Goal: Task Accomplishment & Management: Manage account settings

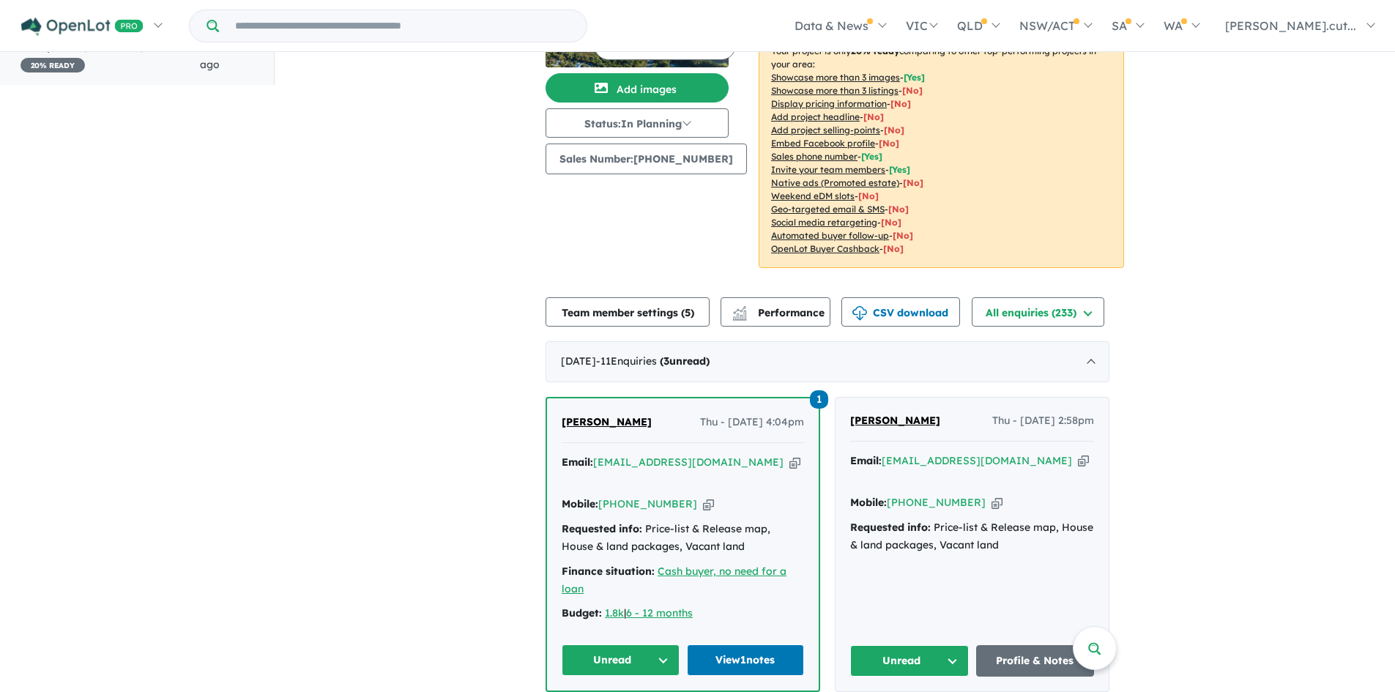
scroll to position [146, 0]
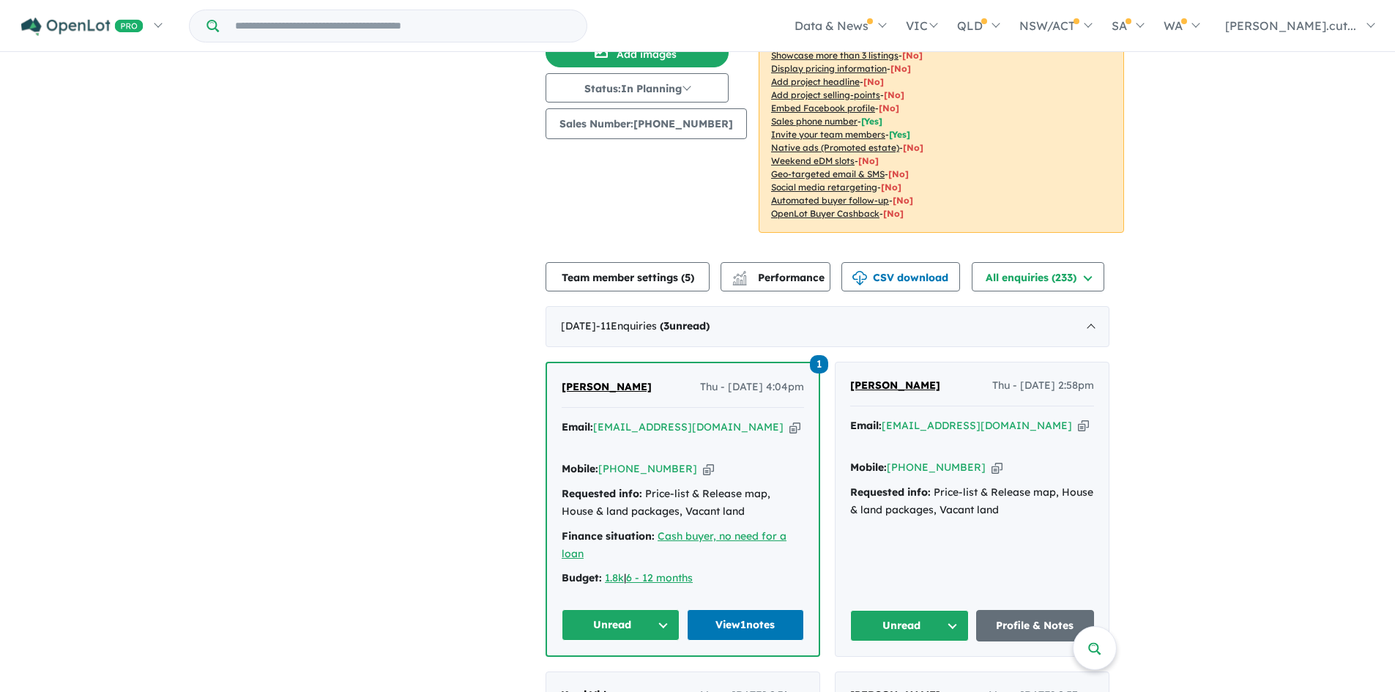
click at [660, 616] on button "Unread" at bounding box center [621, 624] width 118 height 31
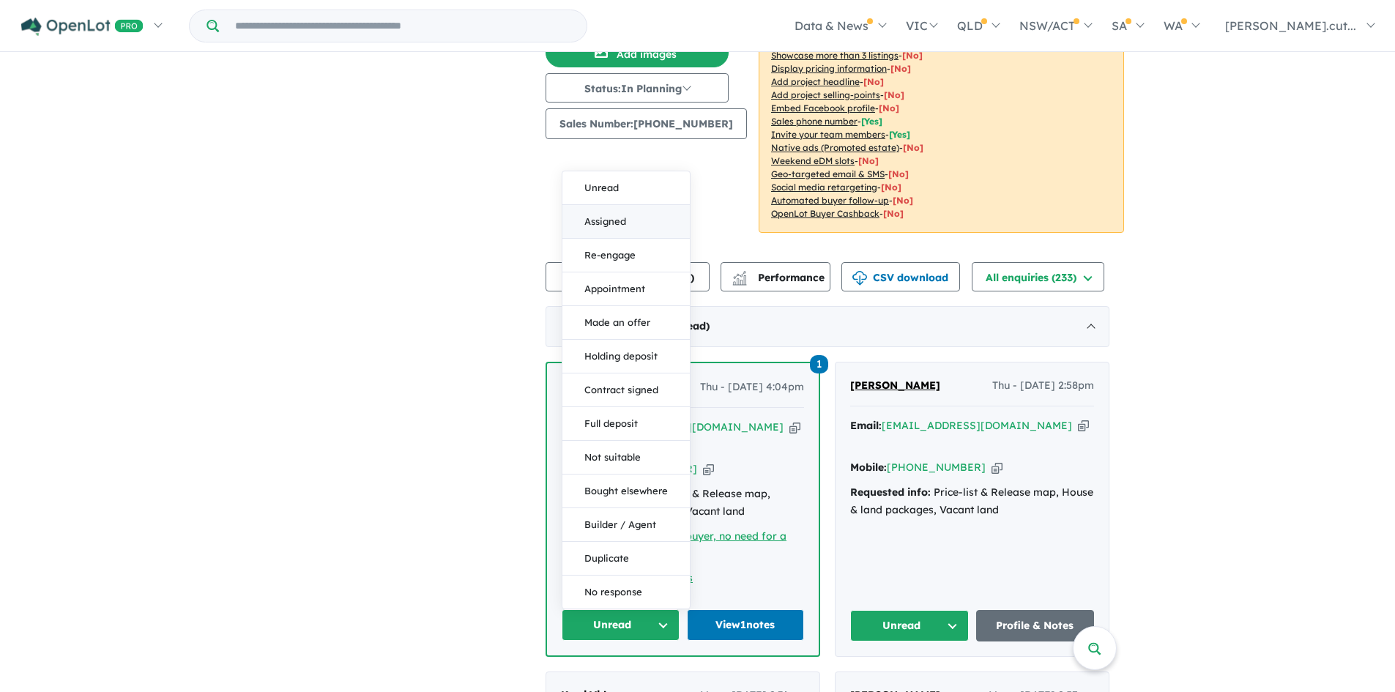
scroll to position [2, 0]
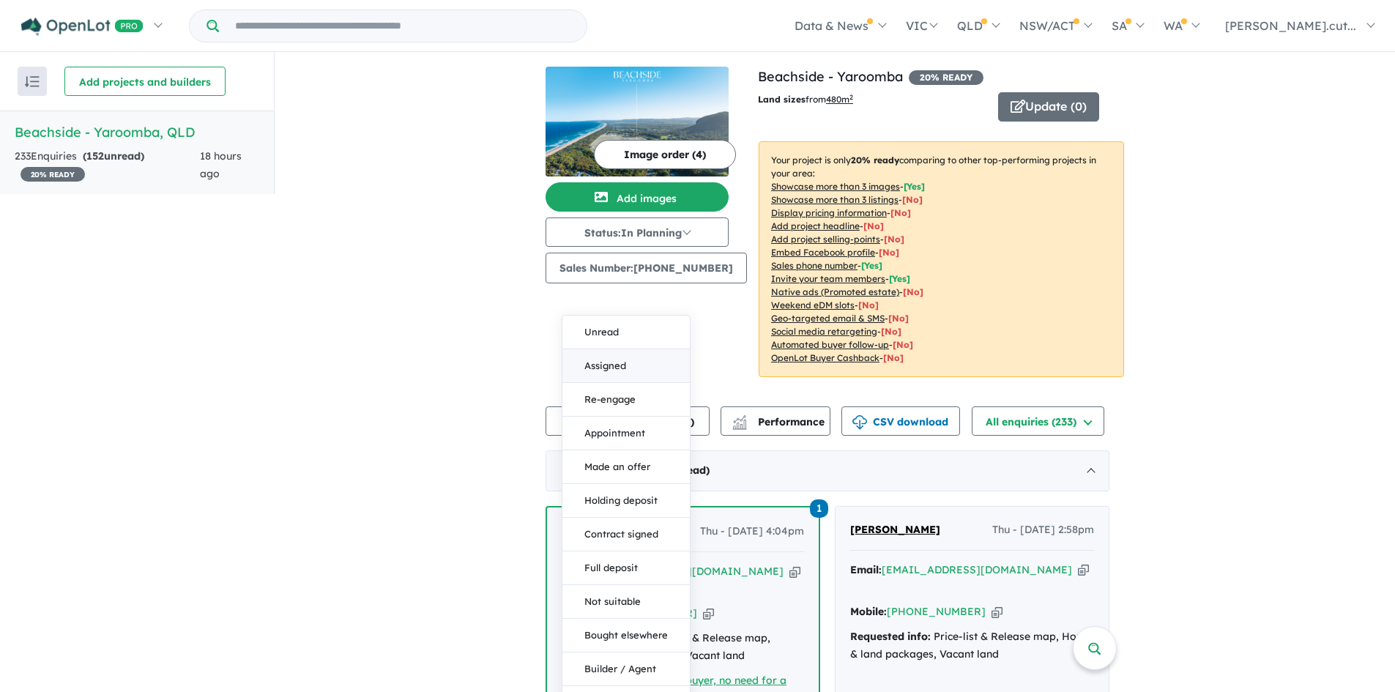
click at [630, 206] on button "Add images" at bounding box center [636, 196] width 183 height 29
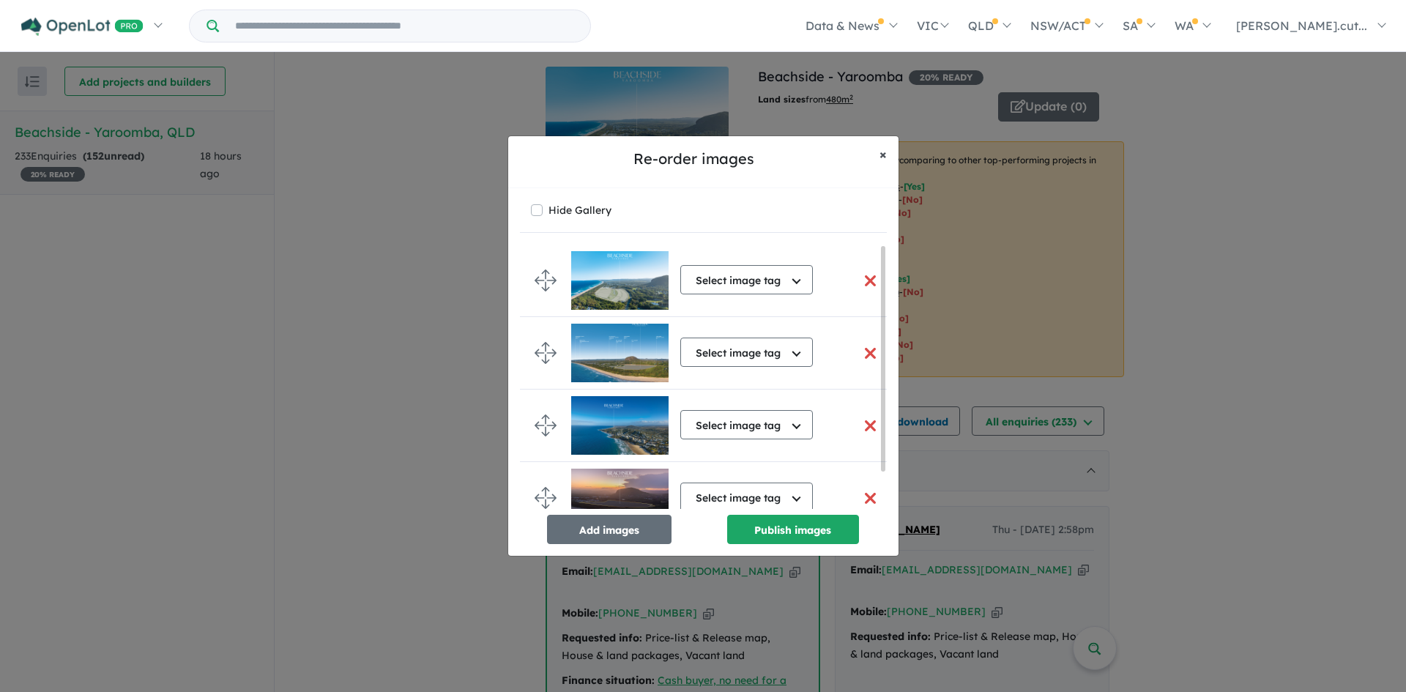
click at [879, 154] on span "×" at bounding box center [882, 154] width 7 height 17
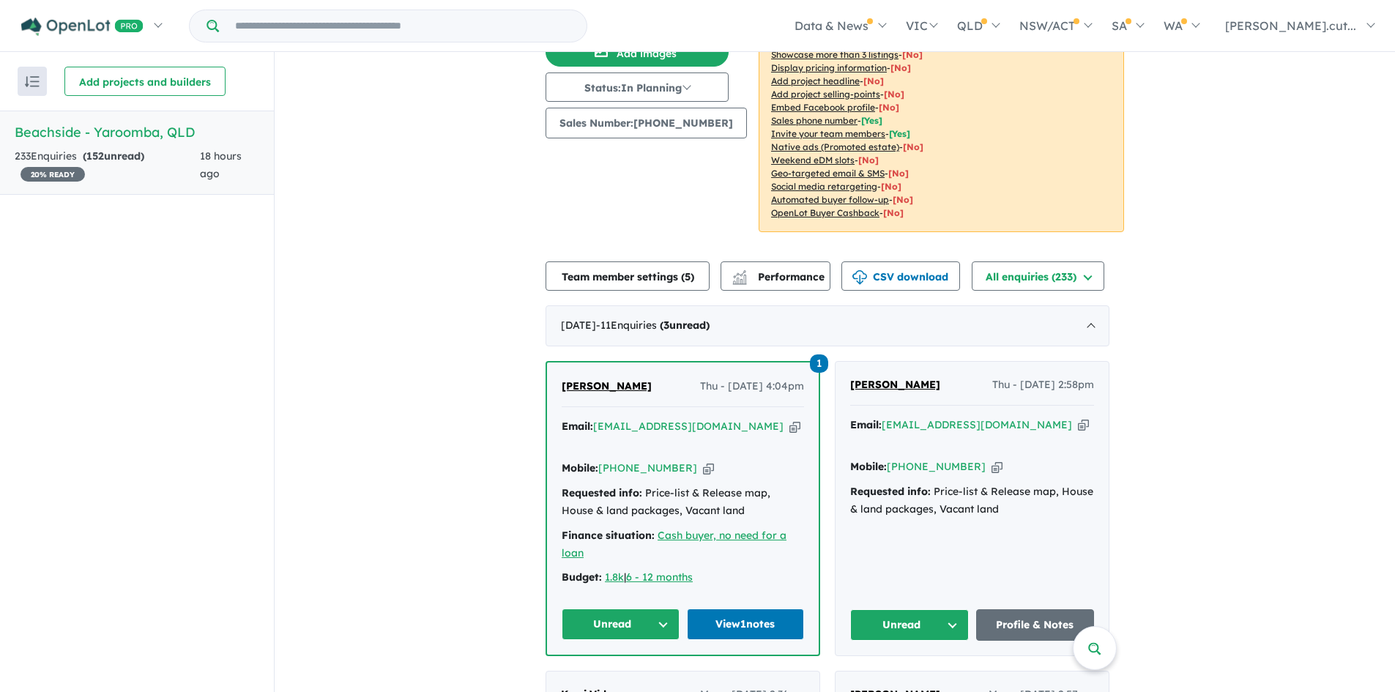
scroll to position [146, 0]
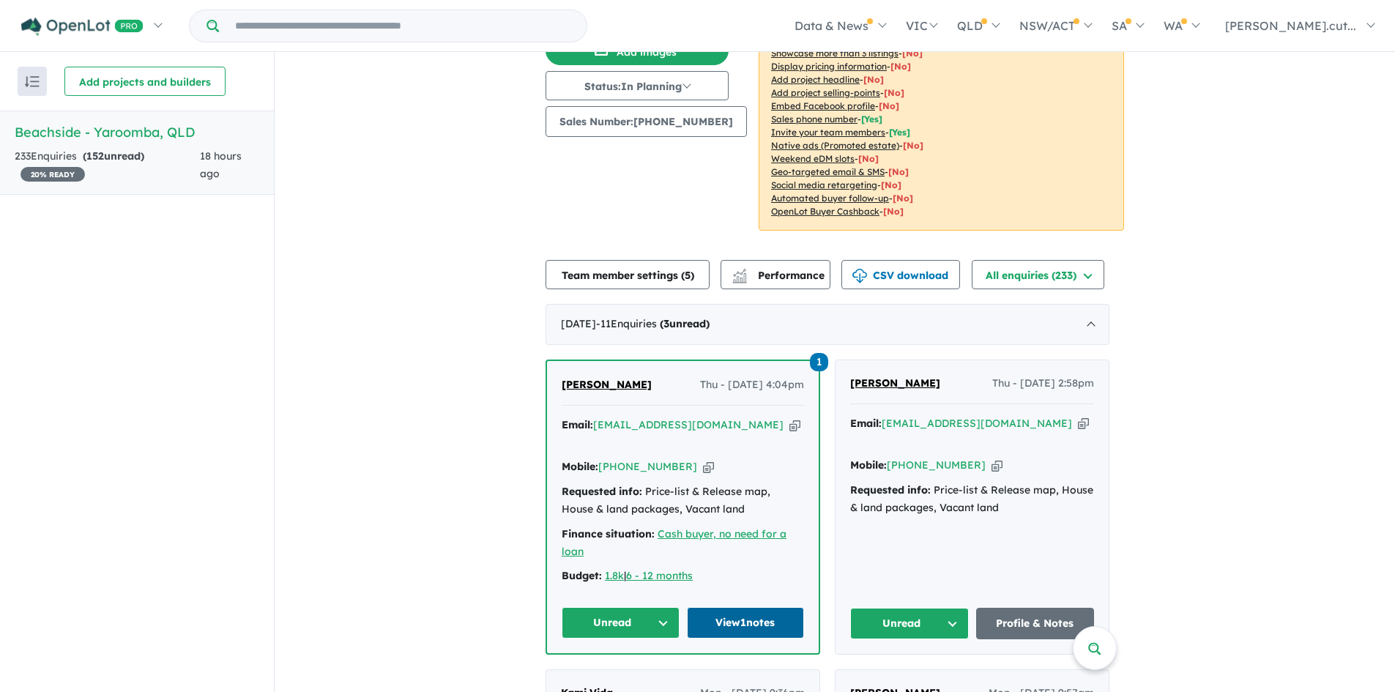
click at [715, 607] on link "View 1 notes" at bounding box center [746, 622] width 118 height 31
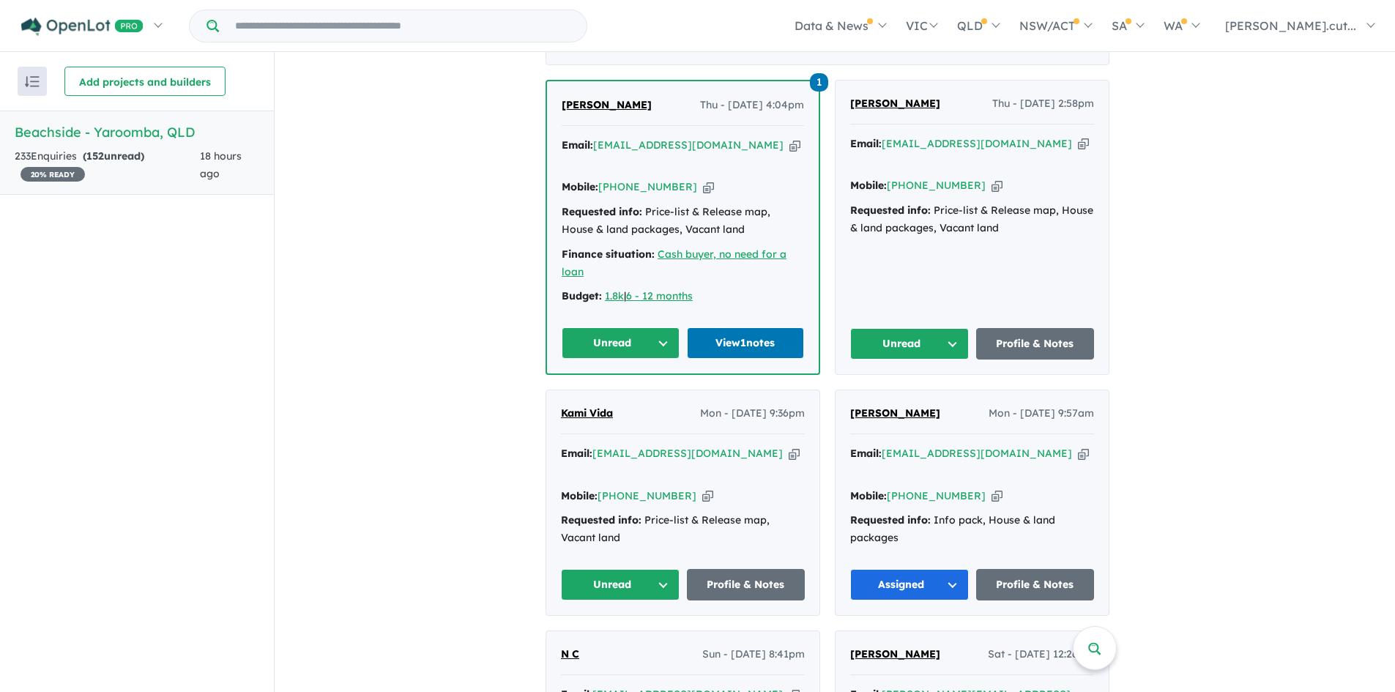
scroll to position [439, 0]
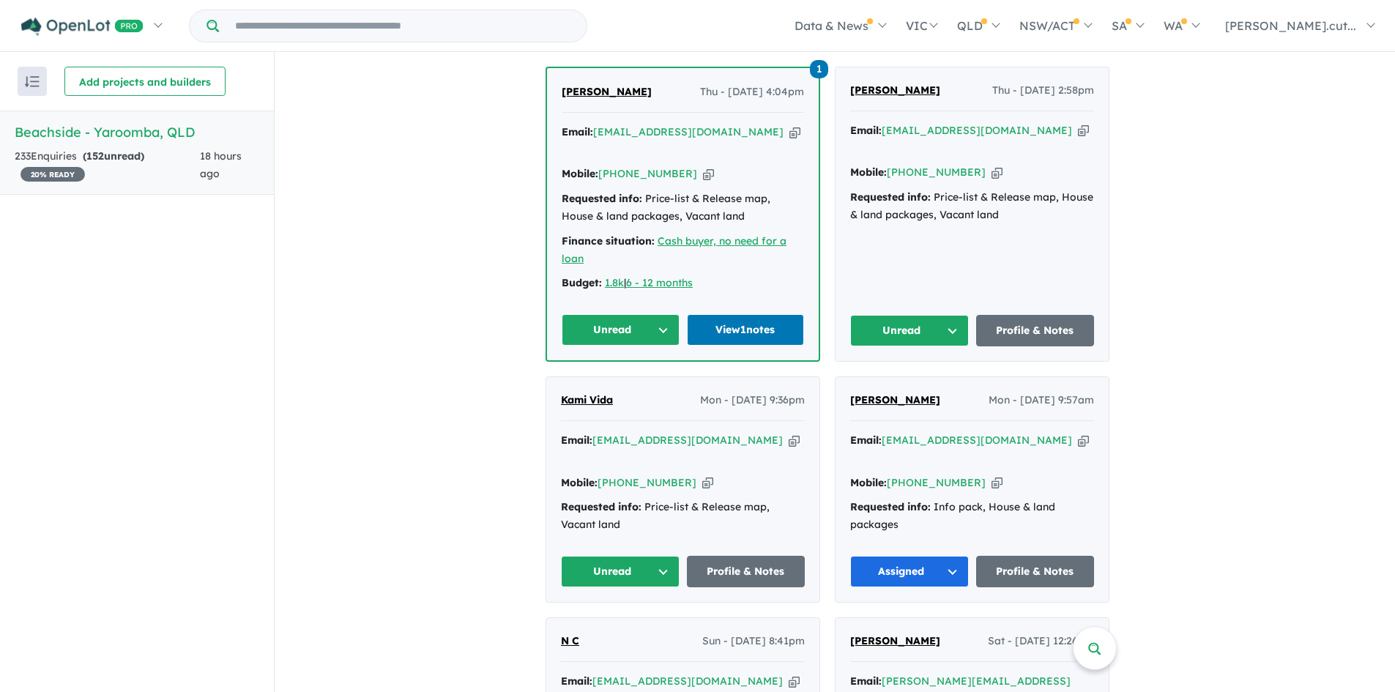
click at [670, 314] on button "Unread" at bounding box center [621, 329] width 118 height 31
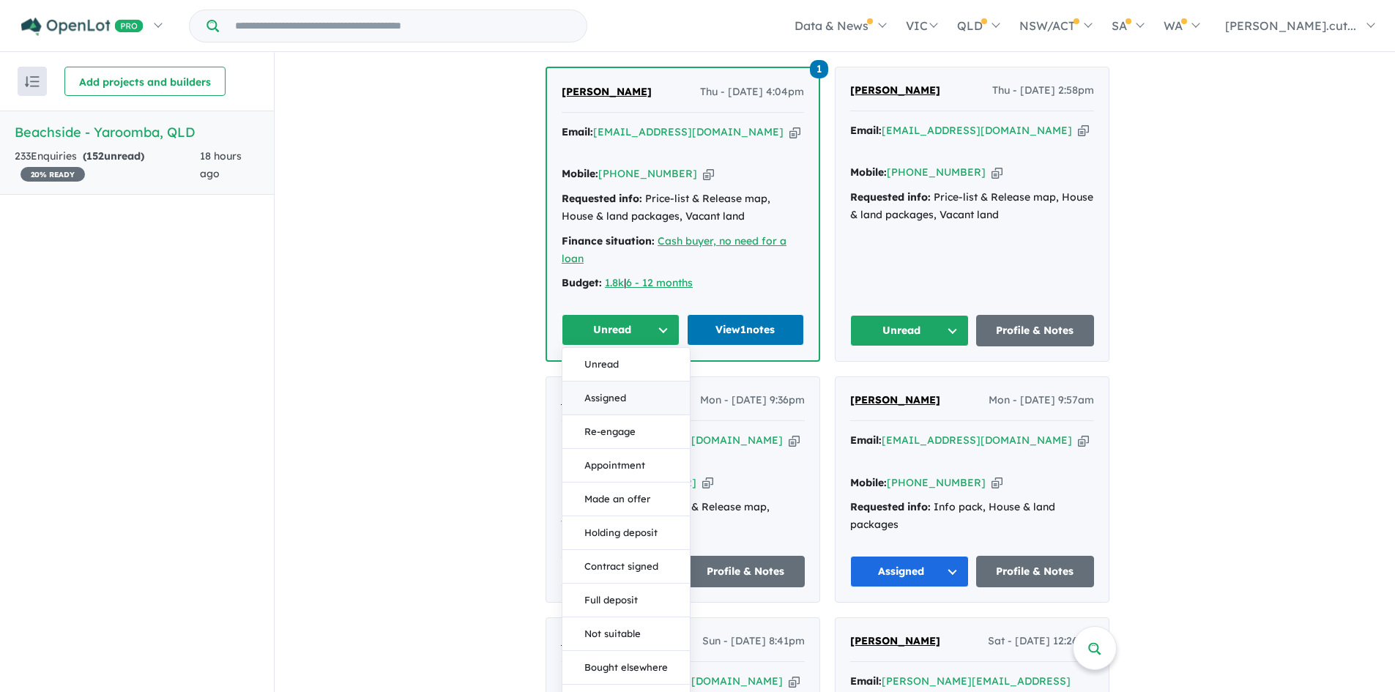
click at [612, 381] on button "Assigned" at bounding box center [625, 398] width 127 height 34
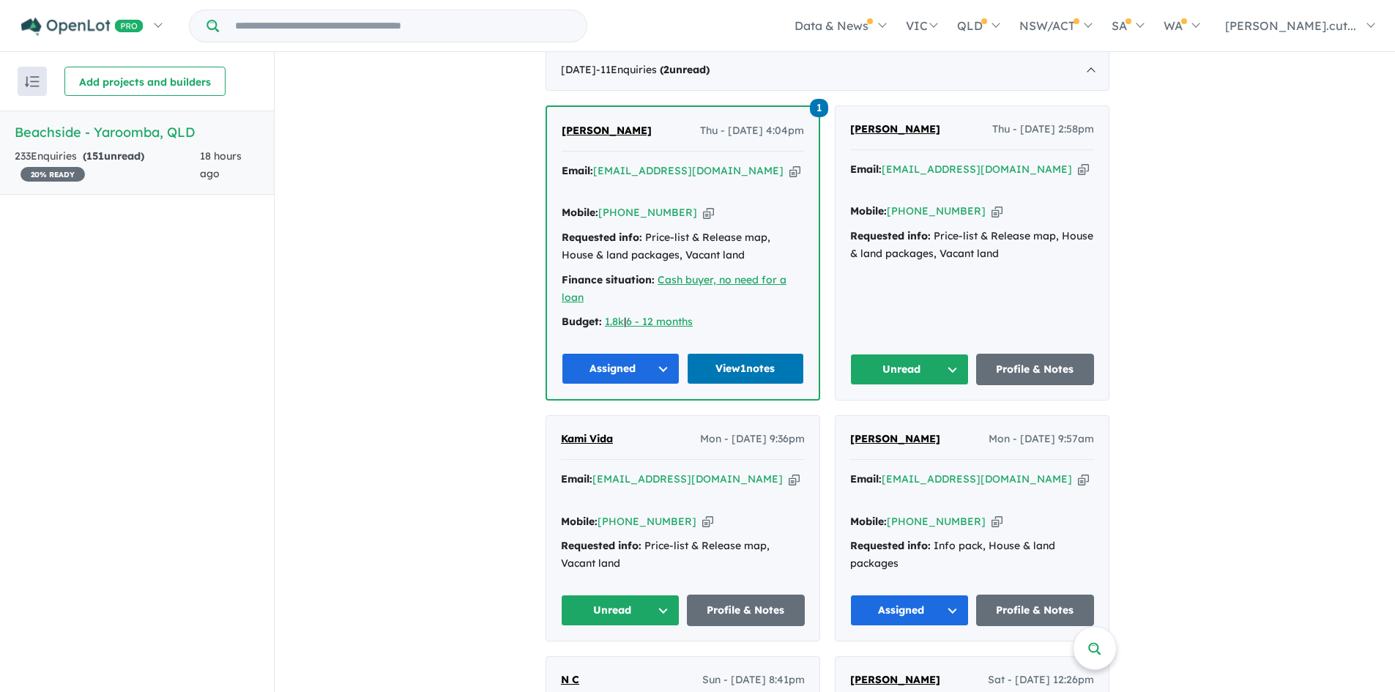
scroll to position [366, 0]
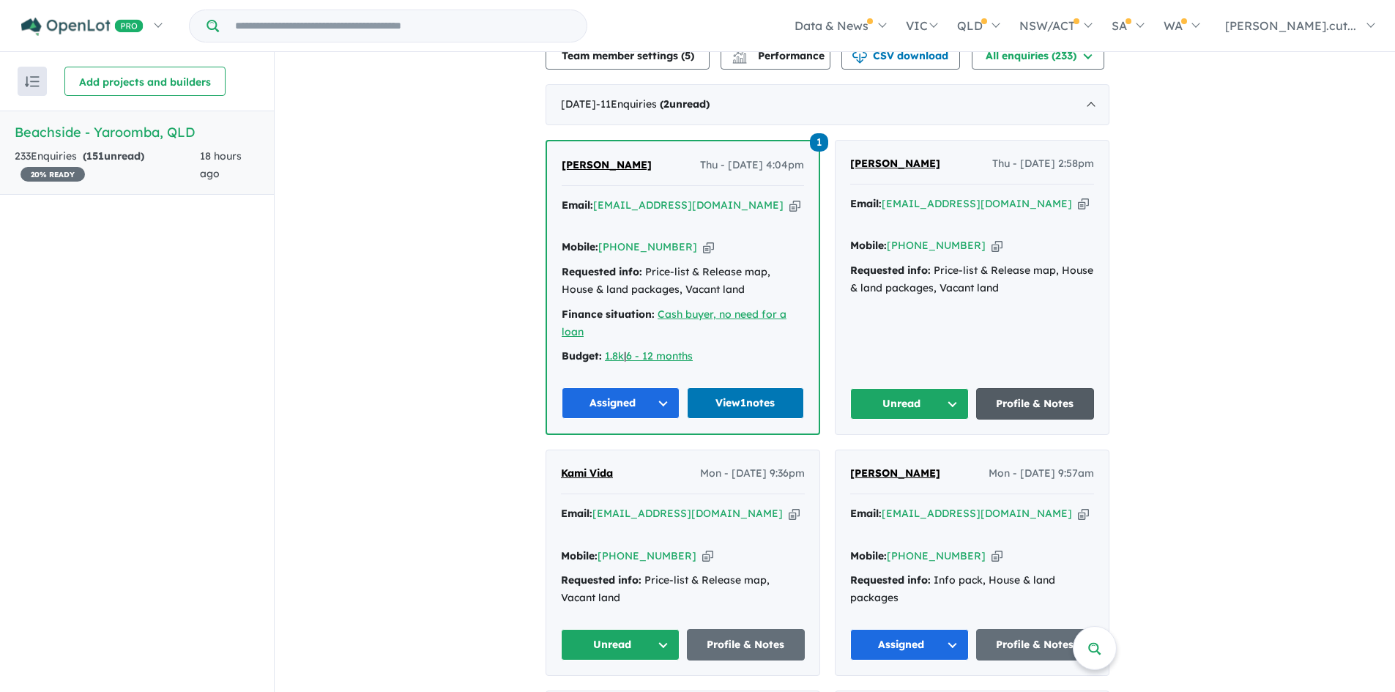
click at [1016, 391] on link "Profile & Notes" at bounding box center [1035, 403] width 119 height 31
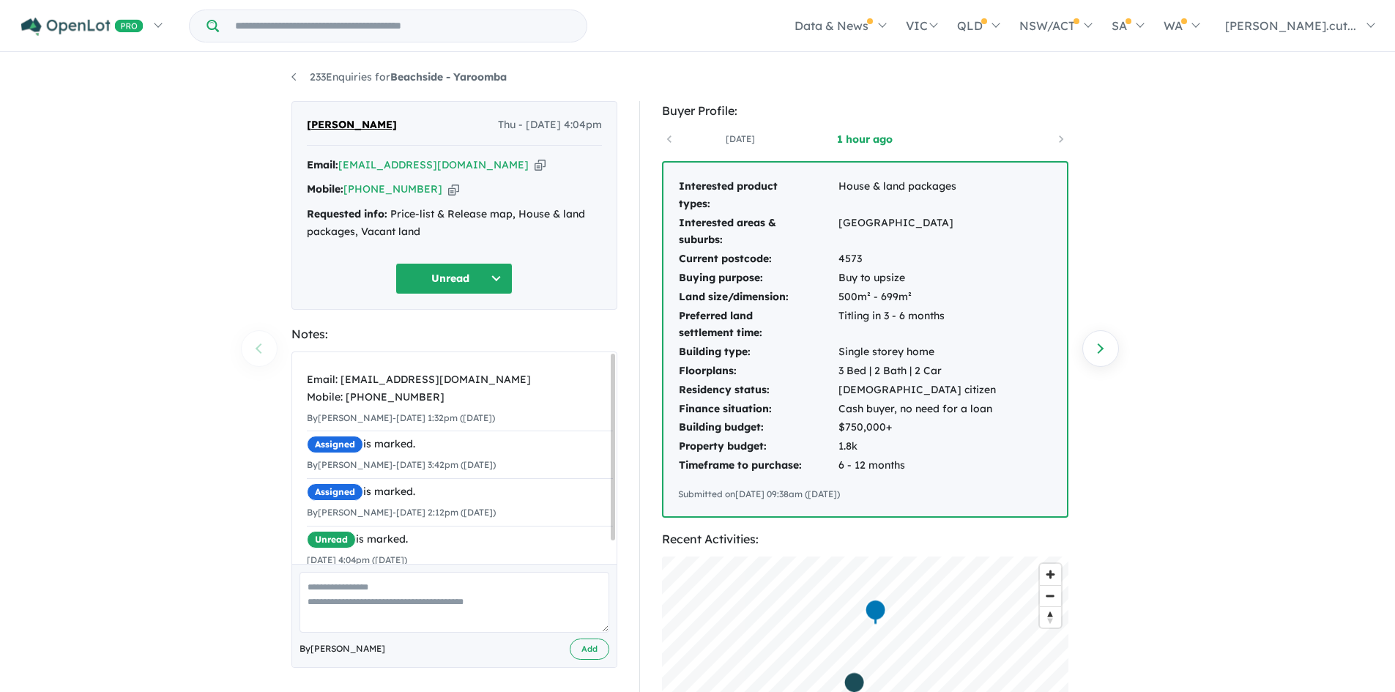
click at [502, 280] on button "Unread" at bounding box center [453, 278] width 117 height 31
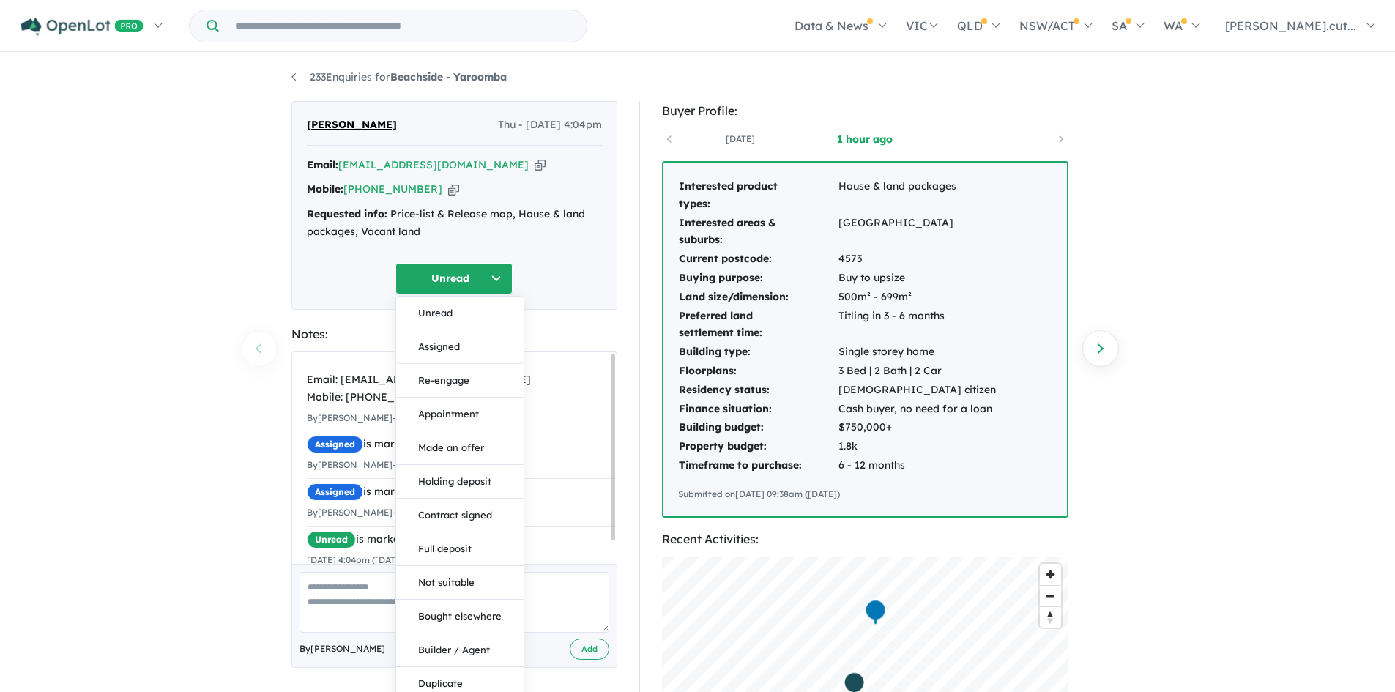
click at [458, 343] on button "Assigned" at bounding box center [459, 347] width 127 height 34
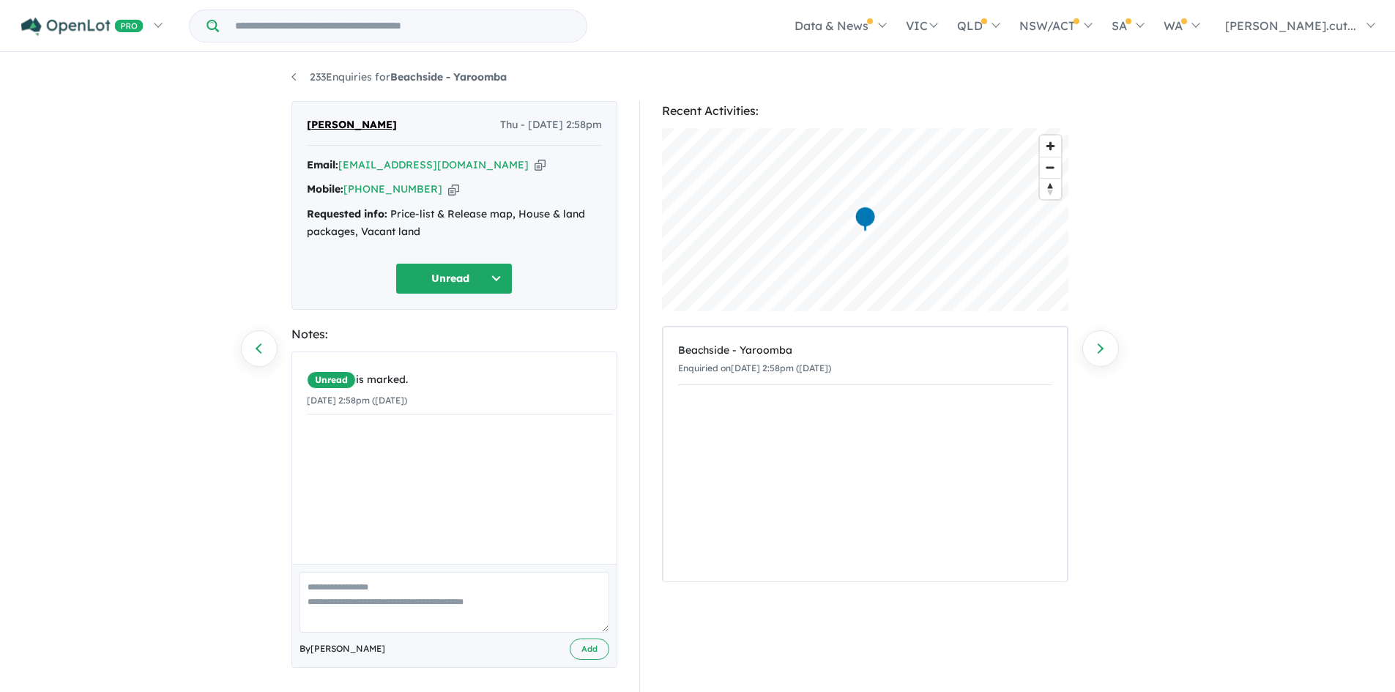
click at [485, 278] on button "Unread" at bounding box center [453, 278] width 117 height 31
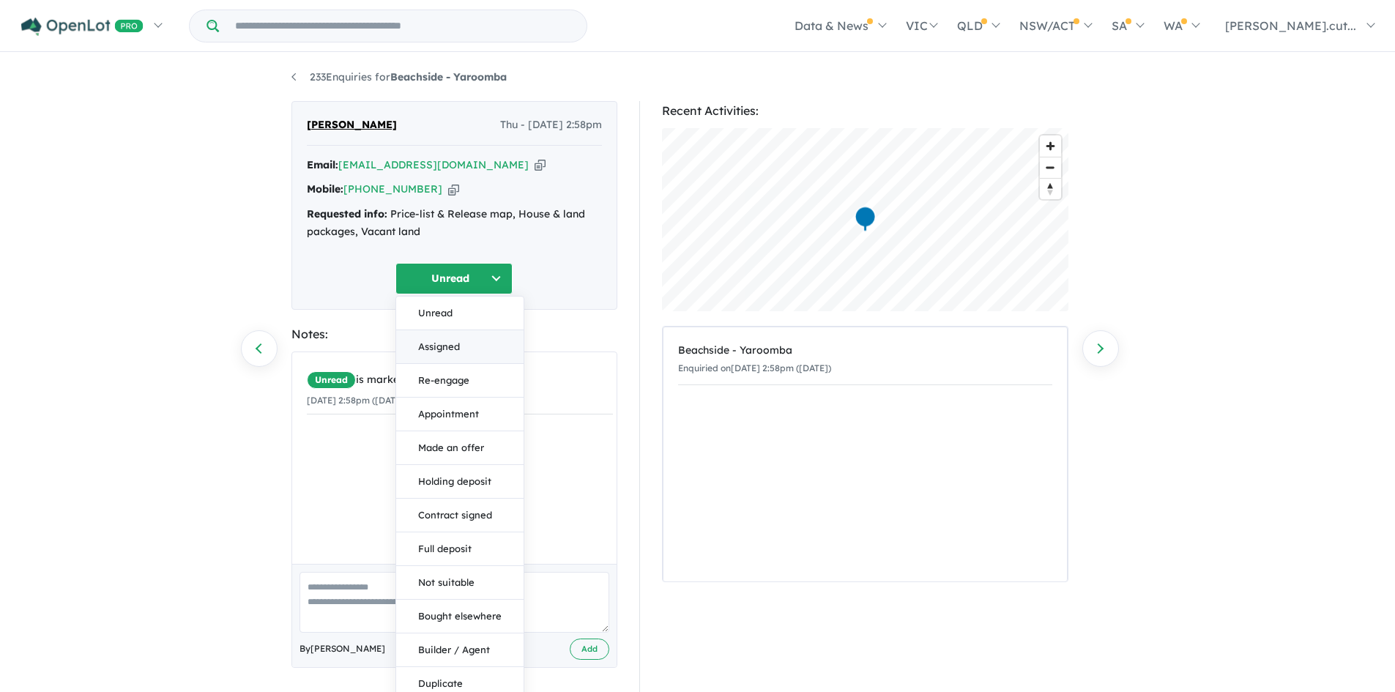
click at [449, 342] on button "Assigned" at bounding box center [459, 347] width 127 height 34
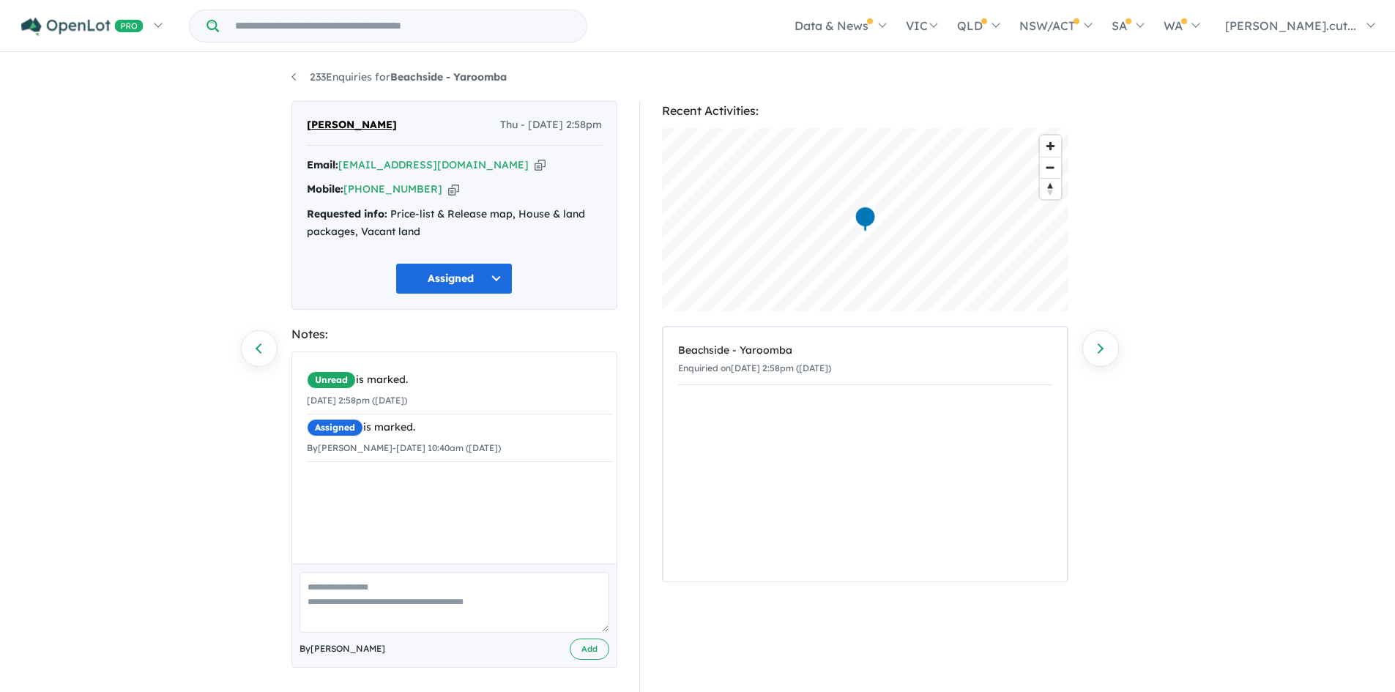
click at [535, 168] on icon "button" at bounding box center [540, 164] width 11 height 15
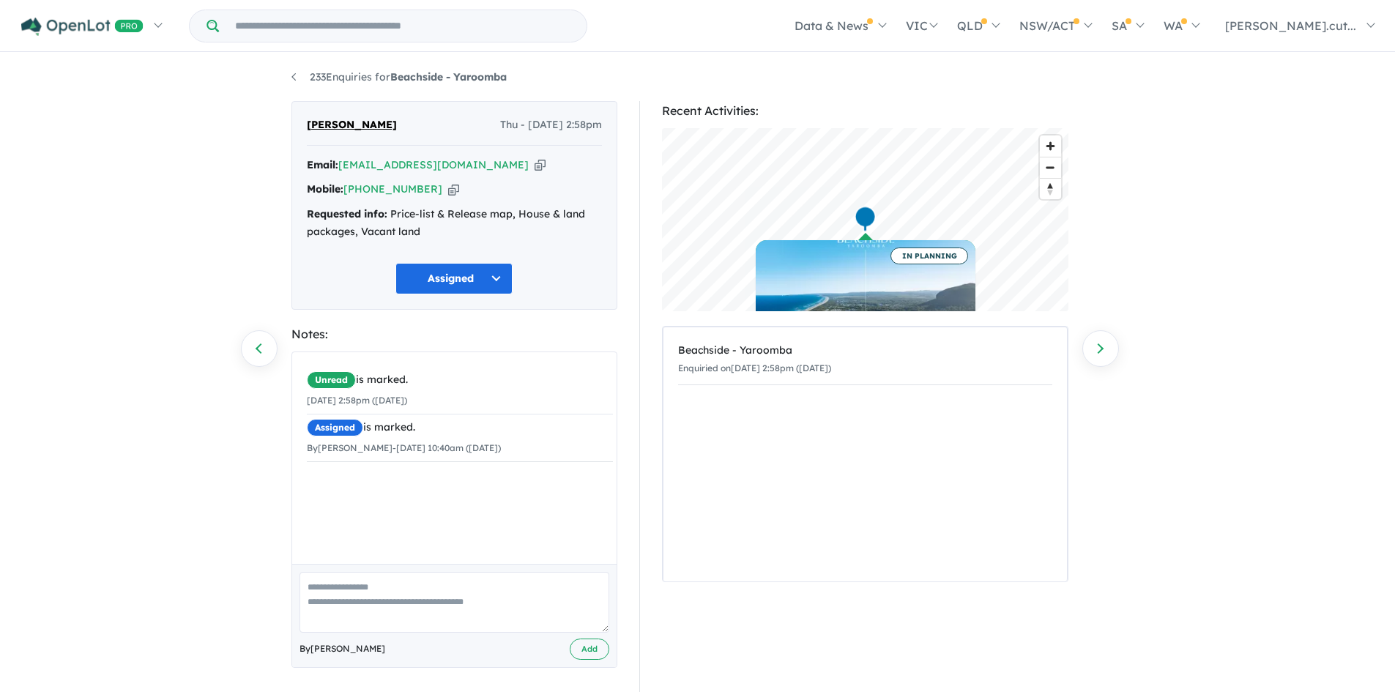
click at [448, 193] on icon "button" at bounding box center [453, 189] width 11 height 15
